Goal: Task Accomplishment & Management: Manage account settings

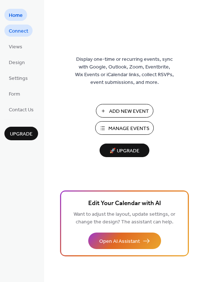
click at [12, 27] on span "Connect" at bounding box center [18, 31] width 19 height 8
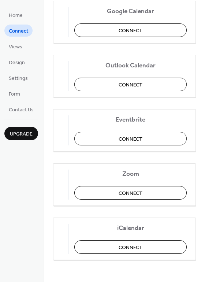
scroll to position [154, 0]
click at [22, 51] on link "Views" at bounding box center [15, 46] width 22 height 12
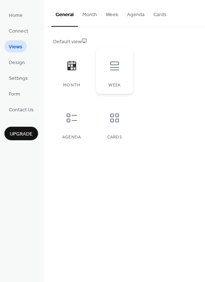
click at [115, 56] on div at bounding box center [115, 66] width 22 height 22
click at [84, 12] on button "Month" at bounding box center [89, 13] width 23 height 26
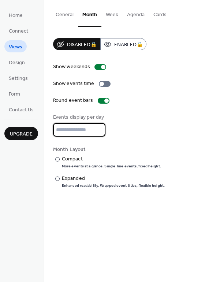
drag, startPoint x: 66, startPoint y: 131, endPoint x: 30, endPoint y: 124, distance: 36.8
click at [30, 124] on div "Home Connect Views Design Settings Form Contact Us Upgrade Views Upgrade Genera…" at bounding box center [102, 141] width 205 height 282
type input "*"
click at [30, 124] on div "Upgrade" at bounding box center [21, 129] width 34 height 21
click at [59, 161] on div "​" at bounding box center [56, 159] width 7 height 8
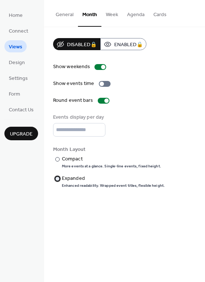
click at [58, 177] on div at bounding box center [57, 178] width 4 height 4
click at [22, 63] on span "Design" at bounding box center [17, 63] width 16 height 8
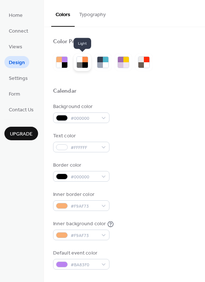
click at [82, 62] on div at bounding box center [79, 59] width 5 height 5
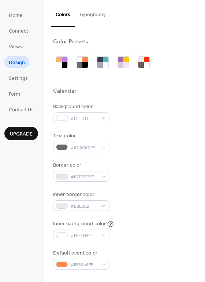
click at [90, 13] on button "Typography" at bounding box center [93, 13] width 36 height 26
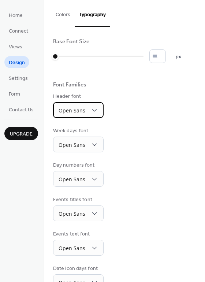
click at [76, 110] on span "Open Sans" at bounding box center [72, 110] width 27 height 7
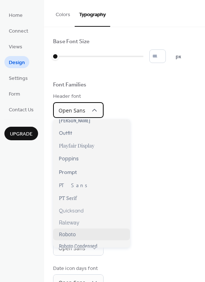
scroll to position [447, 0]
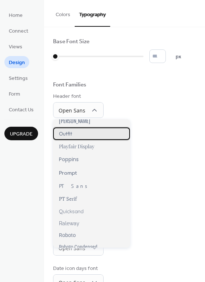
click at [74, 136] on div "Outfit" at bounding box center [91, 133] width 77 height 12
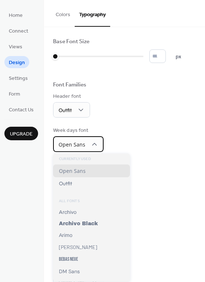
click at [75, 146] on span "Open Sans" at bounding box center [72, 144] width 27 height 7
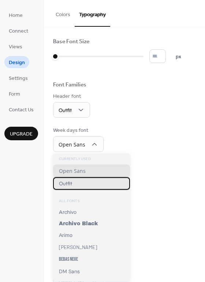
click at [76, 185] on div "Outfit" at bounding box center [91, 183] width 77 height 12
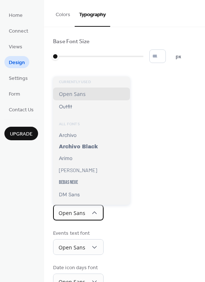
click at [76, 209] on span "Open Sans" at bounding box center [72, 214] width 27 height 10
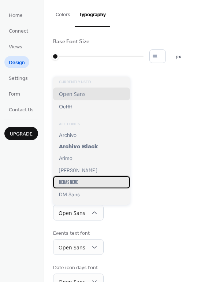
click at [75, 182] on span "Bebas Neue" at bounding box center [68, 182] width 19 height 6
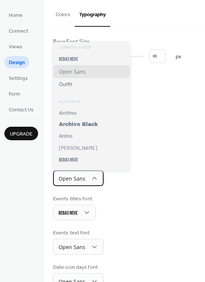
click at [77, 180] on span "Open Sans" at bounding box center [72, 178] width 27 height 7
click at [126, 189] on div "Base Font Size * px Font Families Header font Outfit Week days font Outfit Day …" at bounding box center [124, 180] width 143 height 285
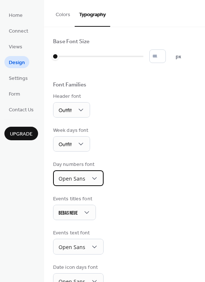
click at [84, 182] on span "Open Sans" at bounding box center [72, 178] width 27 height 7
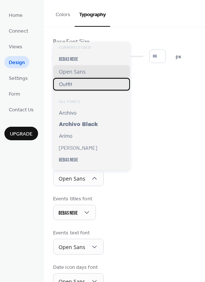
click at [74, 82] on div "Outfit" at bounding box center [91, 84] width 77 height 12
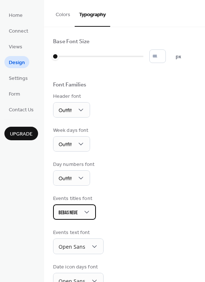
click at [73, 208] on span "Bebas Neue" at bounding box center [68, 213] width 19 height 10
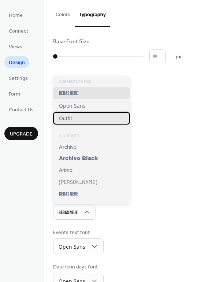
click at [75, 120] on div "Outfit" at bounding box center [91, 118] width 77 height 12
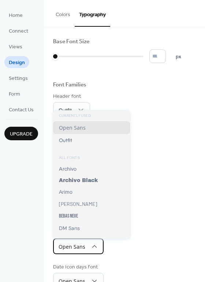
click at [81, 245] on span "Open Sans" at bounding box center [72, 246] width 27 height 7
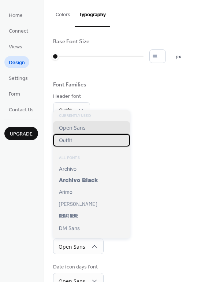
click at [67, 142] on span "Outfit" at bounding box center [65, 140] width 13 height 7
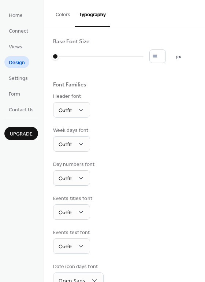
scroll to position [52, 0]
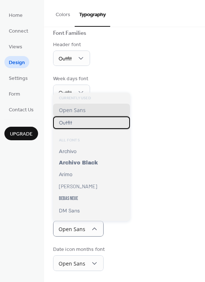
click at [81, 127] on div "Outfit" at bounding box center [91, 122] width 77 height 12
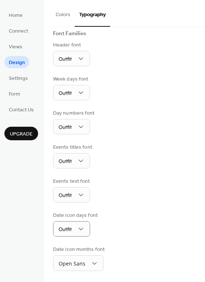
scroll to position [51, 0]
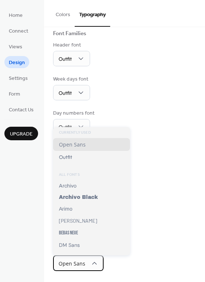
click at [79, 264] on span "Open Sans" at bounding box center [72, 263] width 27 height 7
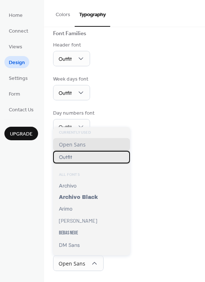
click at [79, 155] on div "Outfit" at bounding box center [91, 157] width 77 height 12
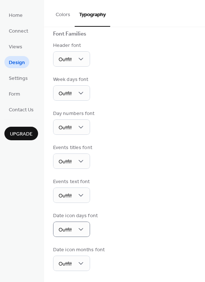
scroll to position [51, 0]
click at [23, 78] on span "Settings" at bounding box center [18, 79] width 19 height 8
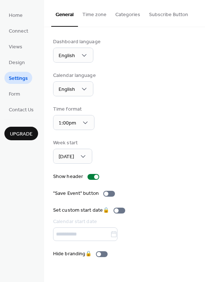
click at [94, 14] on button "Time zone" at bounding box center [94, 13] width 33 height 26
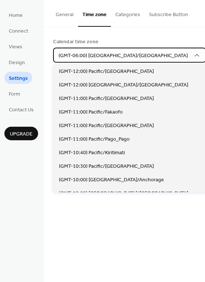
scroll to position [366, 0]
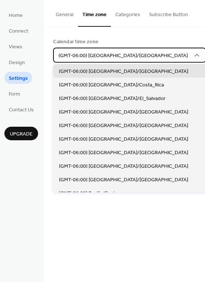
click at [91, 56] on span "(GMT-06:00) America/Chicago" at bounding box center [123, 56] width 129 height 10
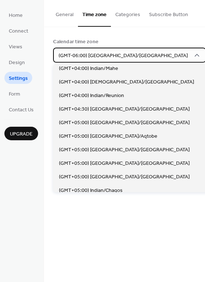
scroll to position [2258, 0]
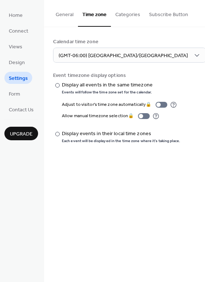
click at [165, 36] on div "Calendar time zone (GMT-06:00) America/Chicago Event timezone display options ​…" at bounding box center [124, 90] width 161 height 127
click at [125, 11] on button "Categories" at bounding box center [128, 13] width 34 height 26
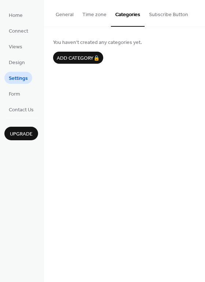
click at [158, 16] on button "Subscribe Button" at bounding box center [169, 13] width 48 height 26
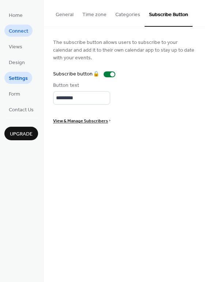
click at [24, 27] on span "Connect" at bounding box center [18, 31] width 19 height 8
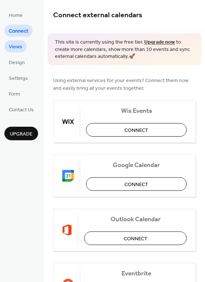
click at [22, 41] on link "Views" at bounding box center [15, 46] width 22 height 12
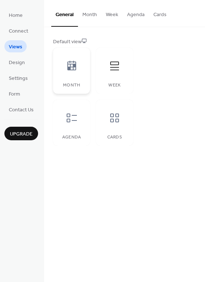
click at [77, 51] on div "Month" at bounding box center [71, 71] width 37 height 46
click at [113, 114] on icon at bounding box center [114, 117] width 9 height 9
click at [23, 65] on span "Design" at bounding box center [17, 63] width 16 height 8
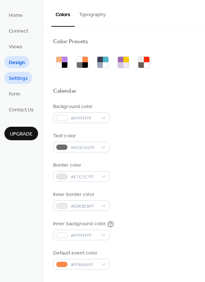
click at [15, 82] on span "Settings" at bounding box center [18, 79] width 19 height 8
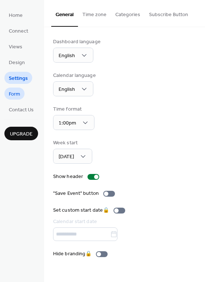
click at [17, 95] on span "Form" at bounding box center [14, 94] width 11 height 8
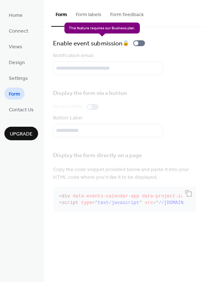
click at [139, 43] on div "Enable event submission 🔒" at bounding box center [100, 43] width 95 height 10
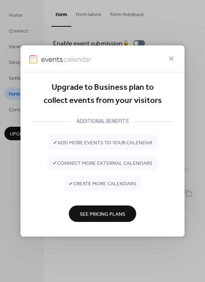
click at [113, 214] on span "See Pricing Plans" at bounding box center [102, 214] width 45 height 8
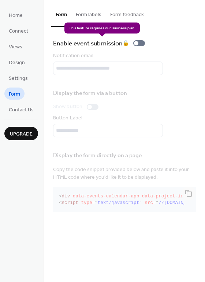
click at [139, 42] on div "Enable event submission 🔒" at bounding box center [100, 43] width 95 height 10
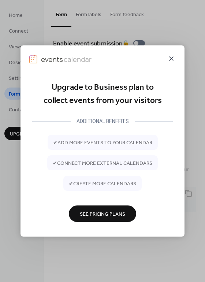
click at [172, 57] on icon at bounding box center [171, 58] width 9 height 9
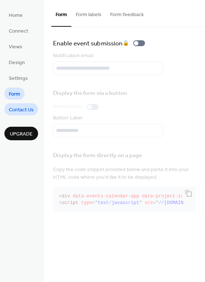
click at [28, 108] on span "Contact Us" at bounding box center [21, 110] width 25 height 8
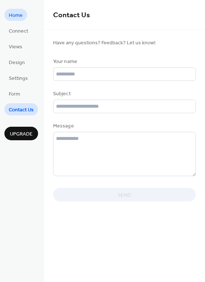
click at [17, 15] on span "Home" at bounding box center [16, 16] width 14 height 8
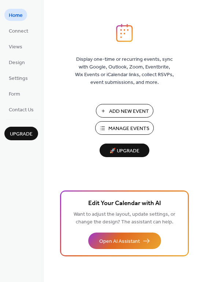
click at [136, 127] on span "Manage Events" at bounding box center [128, 129] width 41 height 8
click at [15, 30] on span "Connect" at bounding box center [18, 31] width 19 height 8
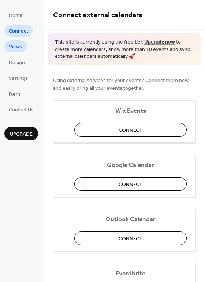
click at [19, 50] on span "Views" at bounding box center [16, 47] width 14 height 8
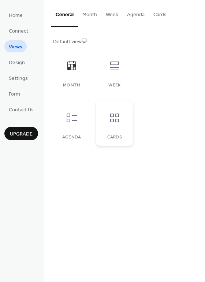
click at [119, 120] on icon at bounding box center [115, 118] width 12 height 12
click at [84, 18] on button "Month" at bounding box center [89, 13] width 23 height 26
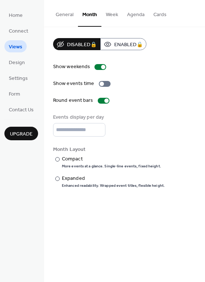
click at [63, 14] on button "General" at bounding box center [64, 13] width 27 height 26
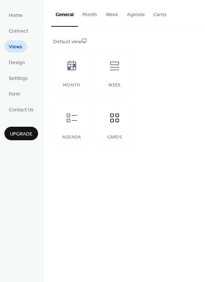
click at [21, 63] on span "Design" at bounding box center [17, 63] width 16 height 8
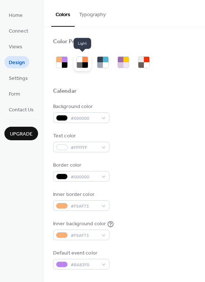
click at [81, 61] on div at bounding box center [79, 59] width 5 height 5
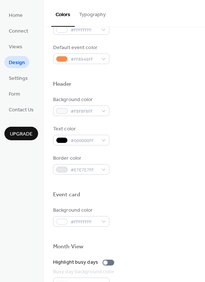
scroll to position [313, 0]
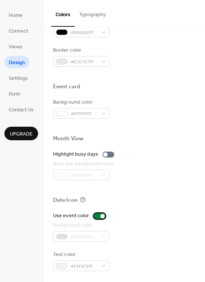
click at [100, 214] on div at bounding box center [102, 216] width 4 height 4
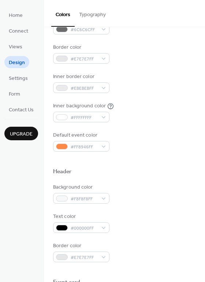
scroll to position [117, 0]
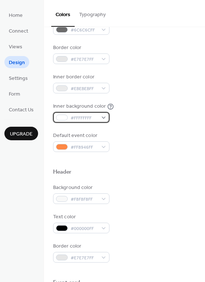
click at [80, 117] on span "#FFFFFFFF" at bounding box center [84, 118] width 27 height 8
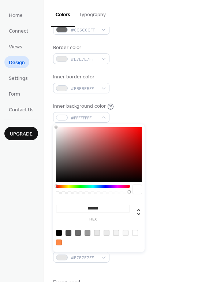
click at [89, 234] on div at bounding box center [88, 233] width 6 height 6
click at [78, 231] on div at bounding box center [78, 233] width 6 height 6
type input "*******"
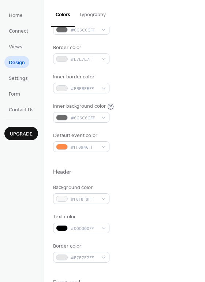
click at [100, 16] on button "Typography" at bounding box center [93, 13] width 36 height 26
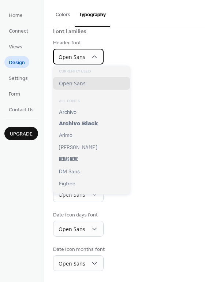
click at [83, 56] on span "Open Sans" at bounding box center [72, 56] width 27 height 7
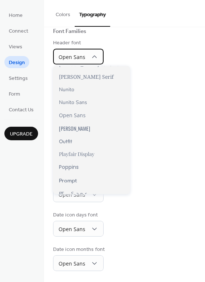
scroll to position [386, 0]
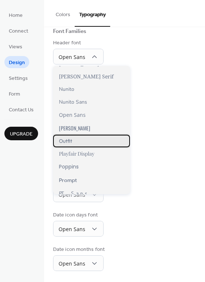
click at [75, 143] on div "Outfit" at bounding box center [91, 141] width 77 height 12
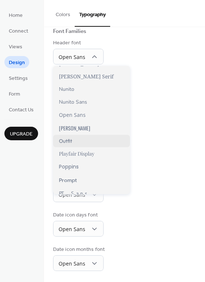
scroll to position [53, 0]
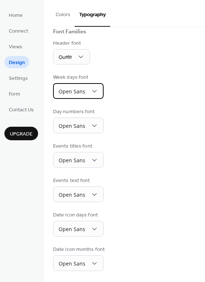
click at [84, 88] on span "Open Sans" at bounding box center [72, 91] width 27 height 7
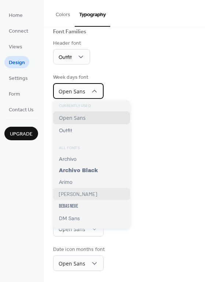
scroll to position [21, 0]
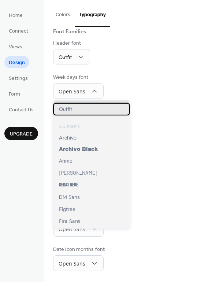
click at [72, 110] on div "Outfit" at bounding box center [91, 109] width 77 height 12
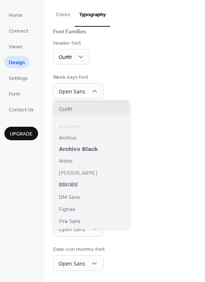
scroll to position [53, 0]
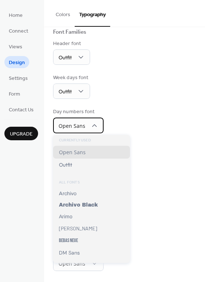
click at [82, 127] on span "Open Sans" at bounding box center [72, 125] width 27 height 7
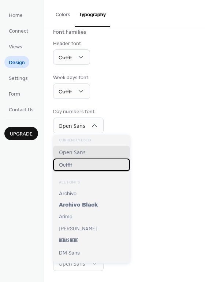
click at [81, 168] on div "Outfit" at bounding box center [91, 164] width 77 height 12
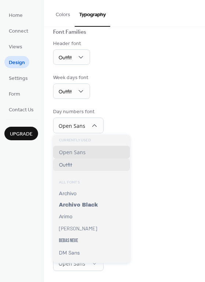
scroll to position [52, 0]
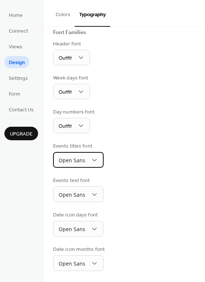
click at [79, 158] on span "Open Sans" at bounding box center [72, 160] width 27 height 7
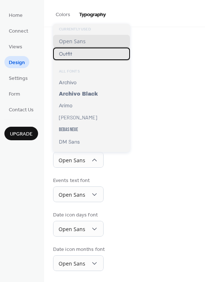
click at [72, 56] on div "Outfit" at bounding box center [91, 54] width 77 height 12
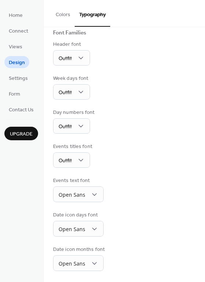
scroll to position [52, 0]
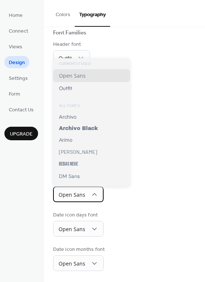
click at [77, 192] on span "Open Sans" at bounding box center [72, 194] width 27 height 7
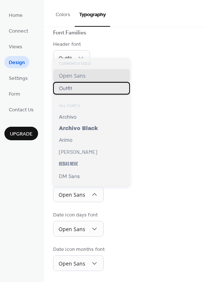
click at [80, 88] on div "Outfit" at bounding box center [91, 88] width 77 height 12
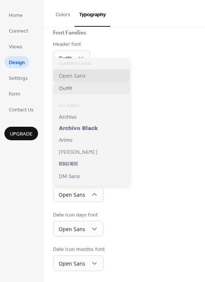
scroll to position [52, 0]
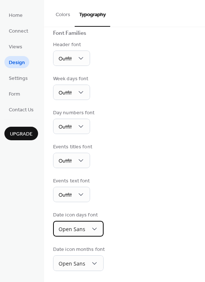
click at [73, 227] on span "Open Sans" at bounding box center [72, 228] width 27 height 7
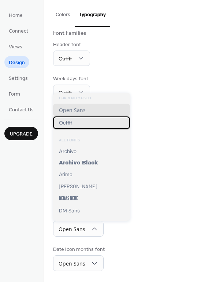
click at [69, 120] on span "Outfit" at bounding box center [65, 122] width 13 height 7
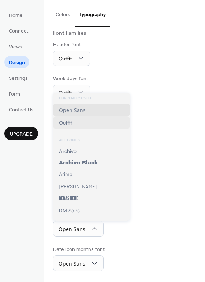
scroll to position [51, 0]
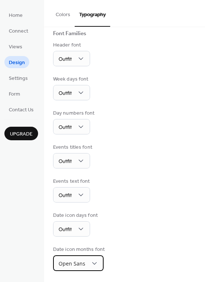
click at [74, 258] on div "Open Sans" at bounding box center [78, 263] width 51 height 16
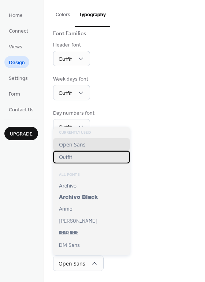
click at [74, 156] on div "Outfit" at bounding box center [91, 157] width 77 height 12
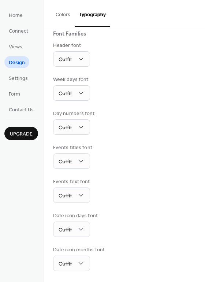
scroll to position [51, 0]
click at [128, 202] on div "Events text font Outfit" at bounding box center [124, 190] width 143 height 25
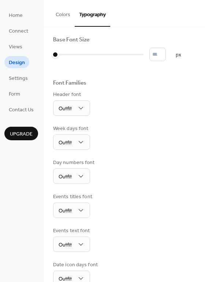
scroll to position [0, 0]
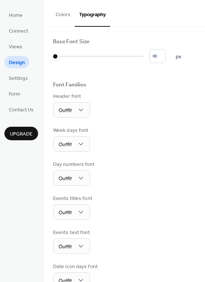
click at [67, 17] on button "Colors" at bounding box center [62, 13] width 23 height 26
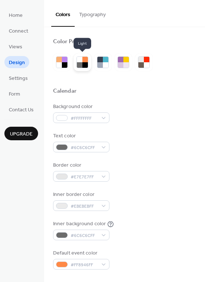
click at [82, 61] on div at bounding box center [79, 59] width 5 height 5
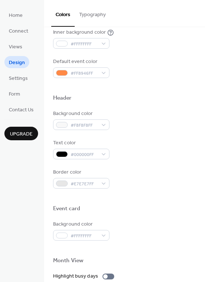
scroll to position [192, 0]
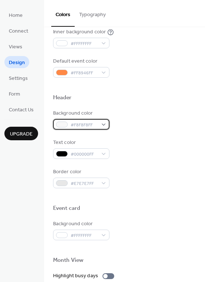
click at [102, 124] on div "#F8F8F8FF" at bounding box center [81, 124] width 56 height 11
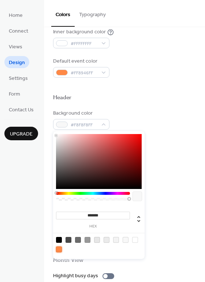
click at [59, 250] on div at bounding box center [59, 249] width 6 height 6
type input "*******"
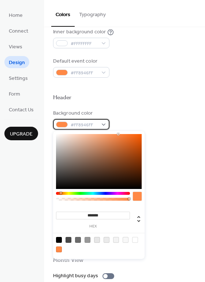
click at [85, 127] on span "#FF8946FF" at bounding box center [84, 125] width 27 height 8
drag, startPoint x: 107, startPoint y: 213, endPoint x: 89, endPoint y: 215, distance: 18.1
click at [89, 215] on input "*******" at bounding box center [93, 216] width 74 height 8
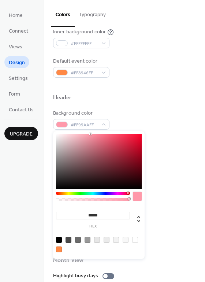
type input "*******"
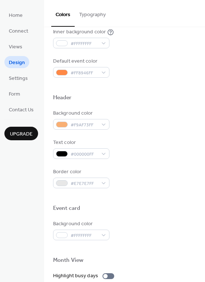
click at [80, 65] on div "Default event color" at bounding box center [80, 61] width 55 height 8
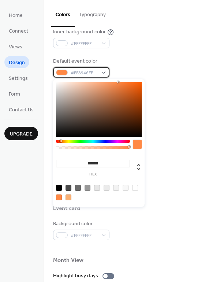
click at [80, 71] on span "#FF8946FF" at bounding box center [84, 73] width 27 height 8
click at [68, 197] on div at bounding box center [69, 197] width 6 height 6
type input "*******"
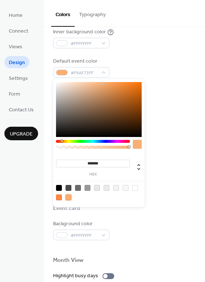
click at [146, 235] on div "Background color #FFFFFFFF" at bounding box center [124, 230] width 143 height 20
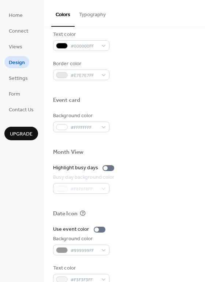
scroll to position [313, 0]
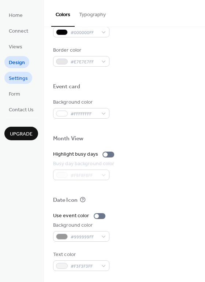
click at [28, 78] on link "Settings" at bounding box center [18, 78] width 28 height 12
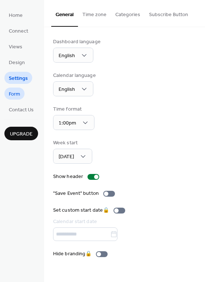
click at [22, 98] on link "Form" at bounding box center [14, 93] width 20 height 12
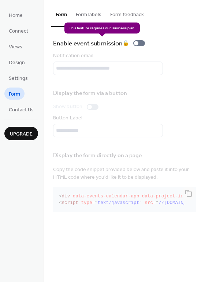
click at [140, 44] on div "Enable event submission 🔒" at bounding box center [100, 43] width 95 height 10
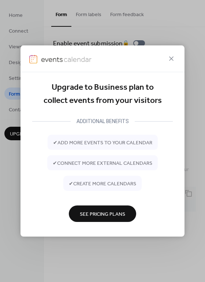
click at [101, 214] on span "See Pricing Plans" at bounding box center [102, 214] width 45 height 8
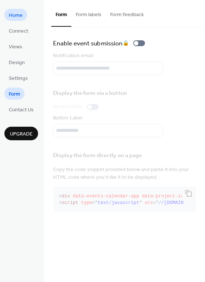
click at [22, 15] on span "Home" at bounding box center [16, 16] width 14 height 8
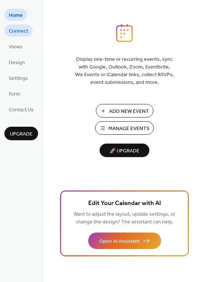
click at [22, 30] on span "Connect" at bounding box center [18, 31] width 19 height 8
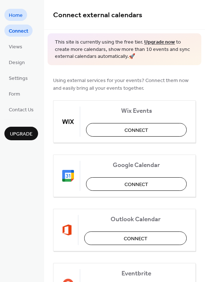
click at [22, 14] on span "Home" at bounding box center [16, 16] width 14 height 8
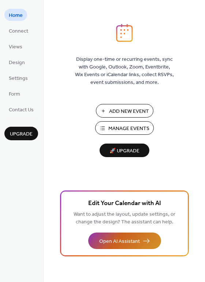
click at [133, 238] on span "Open AI Assistant" at bounding box center [119, 242] width 41 height 8
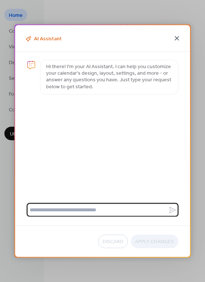
click at [178, 38] on icon at bounding box center [176, 38] width 9 height 9
